Goal: Information Seeking & Learning: Learn about a topic

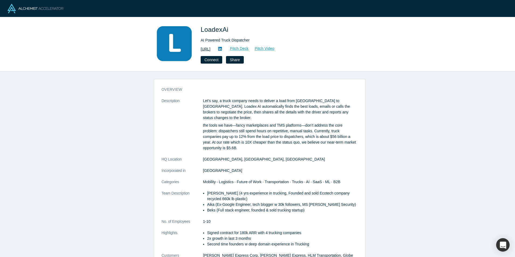
click at [210, 47] on link "https://loadex.ai" at bounding box center [206, 49] width 10 height 6
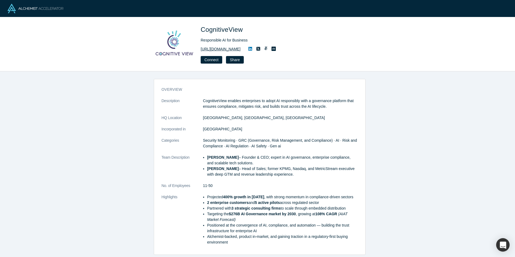
click at [235, 48] on link "[URL][DOMAIN_NAME]" at bounding box center [221, 49] width 40 height 6
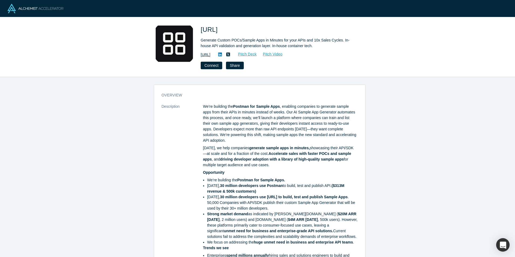
click at [210, 54] on link "https://sampleapp.ai" at bounding box center [206, 55] width 10 height 6
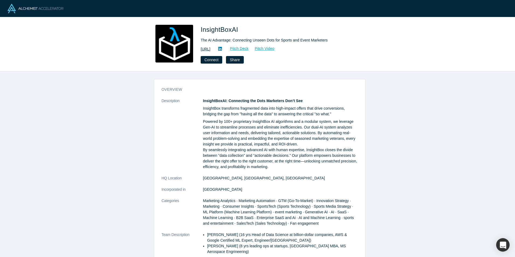
click at [210, 51] on link "https://www.insightbox.ai/" at bounding box center [206, 49] width 10 height 6
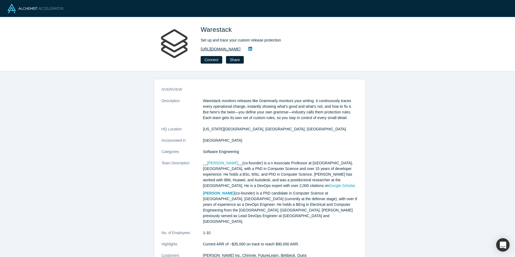
click at [240, 48] on link "https://www.warestack.com/" at bounding box center [221, 49] width 40 height 6
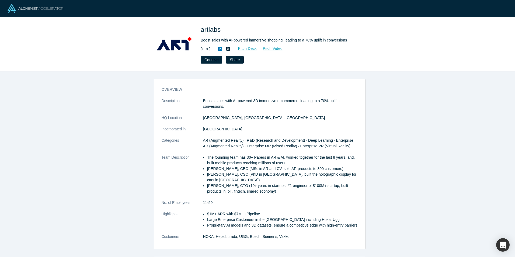
click at [210, 51] on link "https://artlabs.ai/" at bounding box center [206, 49] width 10 height 6
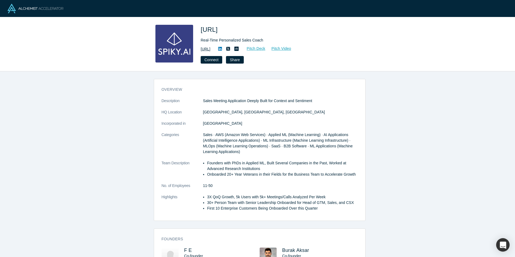
click at [210, 49] on link "https://spiky.ai/" at bounding box center [206, 49] width 10 height 6
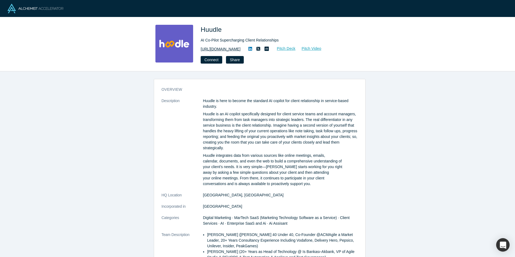
click at [216, 47] on link "[URL][DOMAIN_NAME]" at bounding box center [221, 49] width 40 height 6
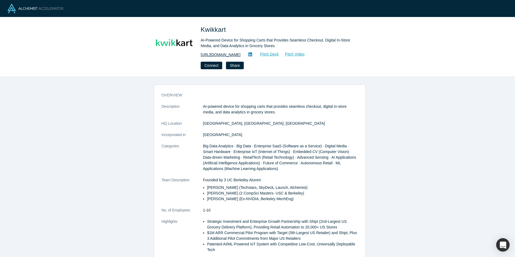
drag, startPoint x: 0, startPoint y: 0, endPoint x: 214, endPoint y: 53, distance: 220.5
click at [214, 53] on link "https://www.kwikkart.co" at bounding box center [221, 55] width 40 height 6
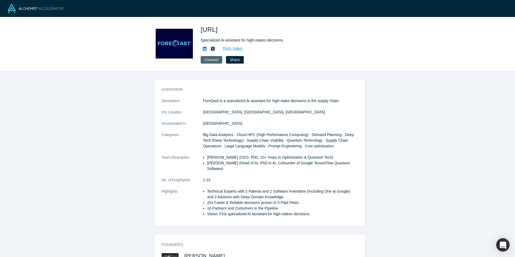
click at [212, 59] on button "Connect" at bounding box center [212, 60] width 22 height 8
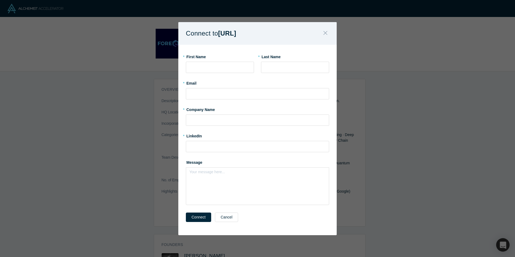
click at [324, 33] on icon "Close" at bounding box center [325, 33] width 4 height 6
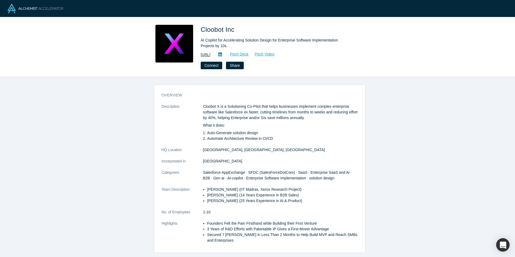
click at [210, 54] on link "[URL]" at bounding box center [206, 55] width 10 height 6
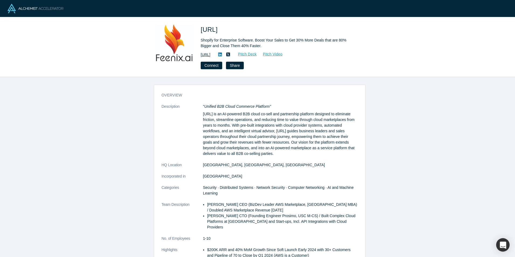
click at [210, 54] on link "https://feenix.ai" at bounding box center [206, 55] width 10 height 6
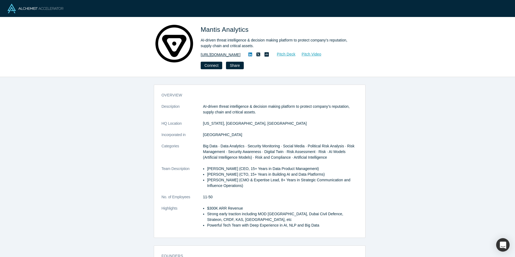
click at [235, 55] on link "https://mantisanalytics.com/" at bounding box center [221, 55] width 40 height 6
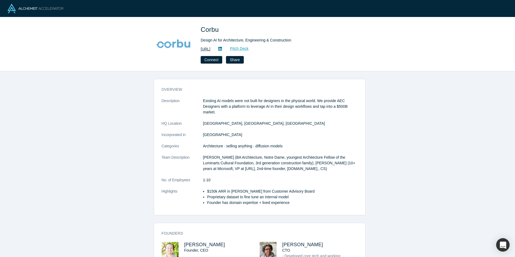
click at [210, 48] on link "https://www.corbu.ai" at bounding box center [206, 49] width 10 height 6
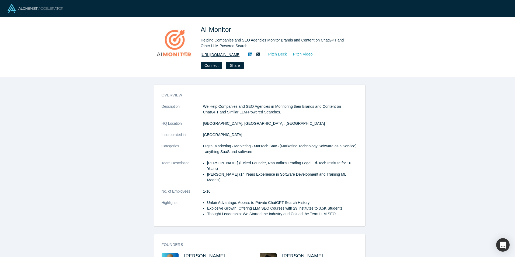
click at [223, 54] on link "https://www.getaimonitor.com/" at bounding box center [221, 55] width 40 height 6
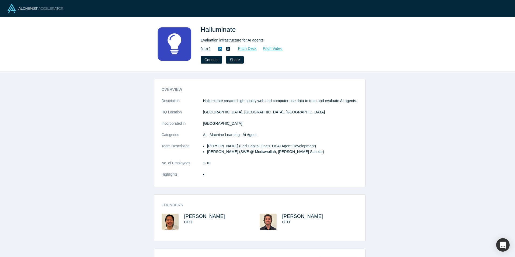
click at [210, 48] on link "[URL]" at bounding box center [206, 49] width 10 height 6
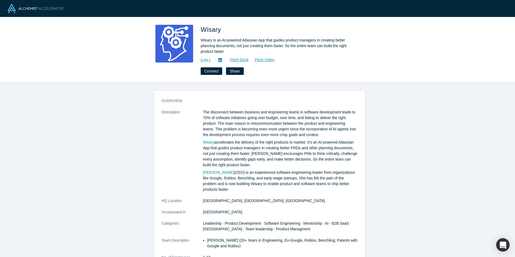
click at [218, 57] on div "https://wisary.ai/ Pitch Deck Pitch Video" at bounding box center [276, 60] width 151 height 6
click at [210, 59] on link "https://wisary.ai/" at bounding box center [206, 61] width 10 height 6
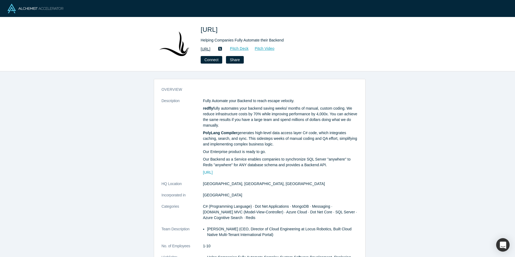
click at [210, 50] on link "http://redfly.ai" at bounding box center [206, 49] width 10 height 6
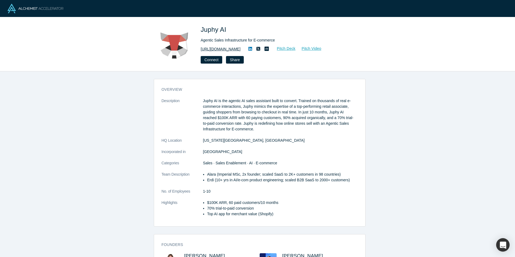
click at [224, 48] on link "https://juphy.com/" at bounding box center [221, 49] width 40 height 6
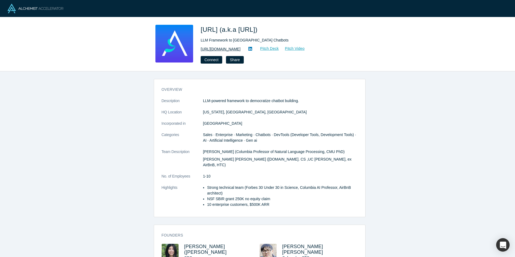
click at [229, 48] on link "[URL][DOMAIN_NAME]" at bounding box center [221, 49] width 40 height 6
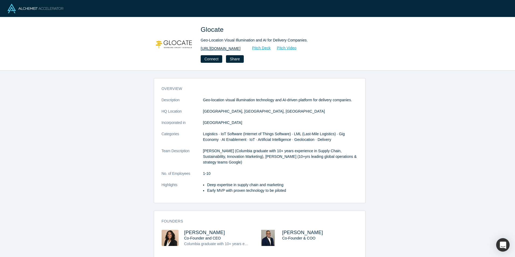
click at [227, 47] on link "https://glocateme.com/" at bounding box center [221, 49] width 40 height 6
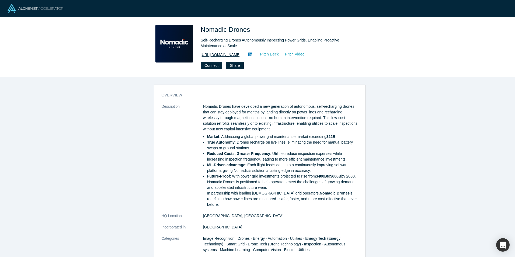
click at [230, 53] on link "https://www.nomadicdrone.com/" at bounding box center [221, 55] width 40 height 6
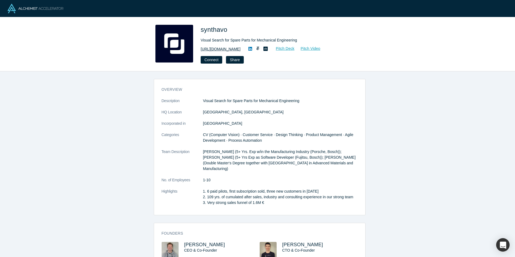
click at [212, 49] on link "https://synthavo.eu" at bounding box center [221, 49] width 40 height 6
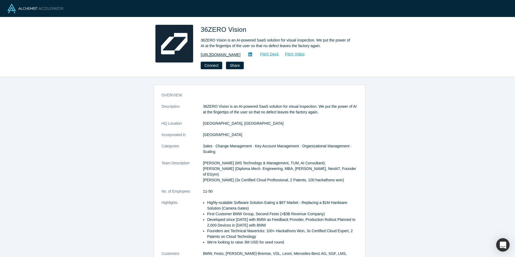
click at [232, 54] on link "https://36zerovision.com/" at bounding box center [221, 55] width 40 height 6
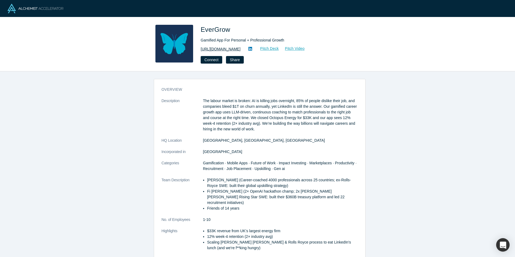
click at [240, 51] on link "https://www.evergrow-app.com/" at bounding box center [221, 49] width 40 height 6
